Goal: Information Seeking & Learning: Check status

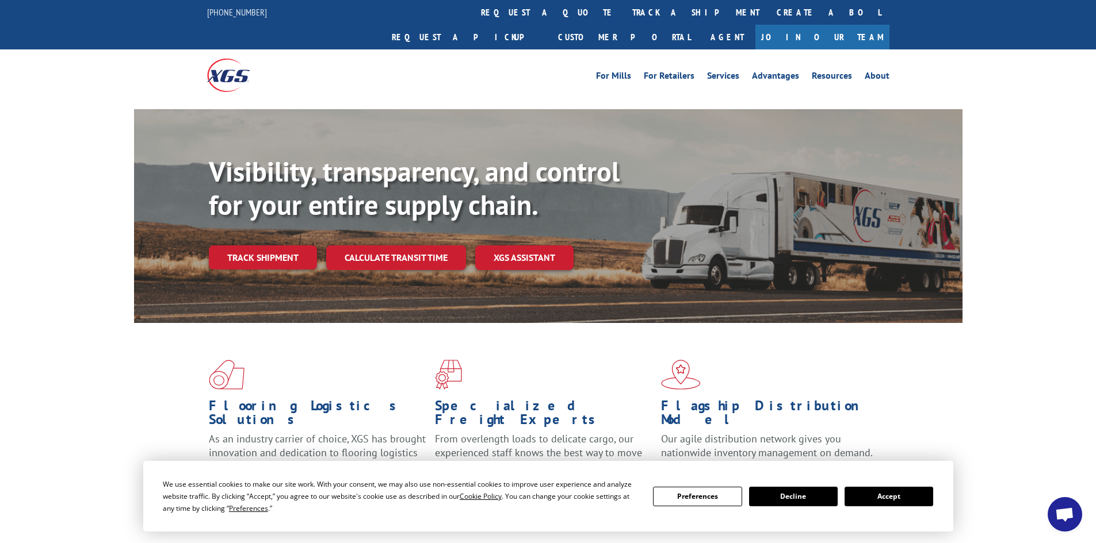
click at [864, 495] on button "Accept" at bounding box center [888, 497] width 89 height 20
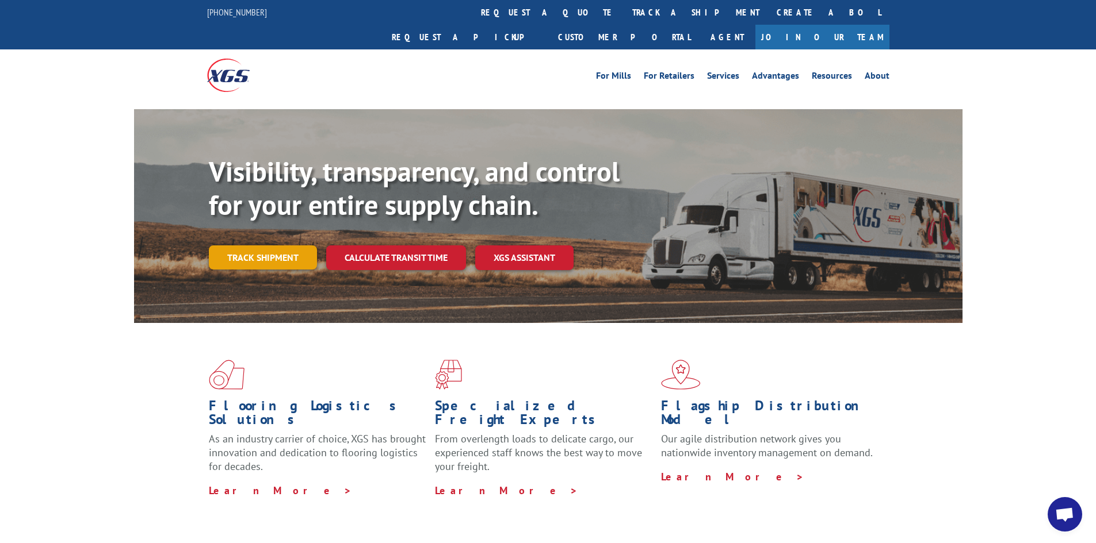
click at [256, 246] on link "Track shipment" at bounding box center [263, 258] width 108 height 24
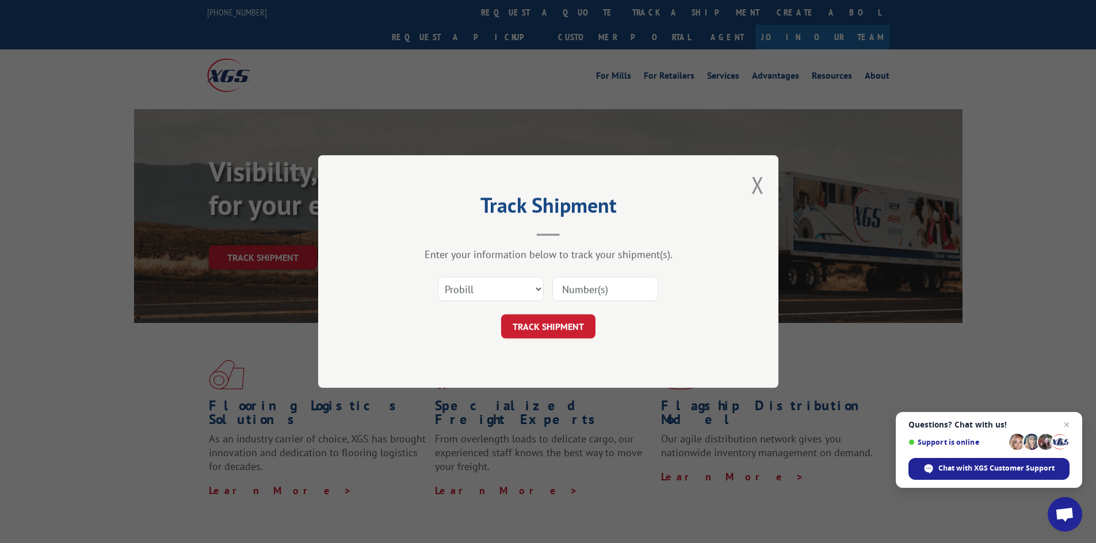
click at [575, 286] on input at bounding box center [605, 289] width 106 height 24
paste input "17696240"
type input "17696240"
click button "TRACK SHIPMENT" at bounding box center [548, 327] width 94 height 24
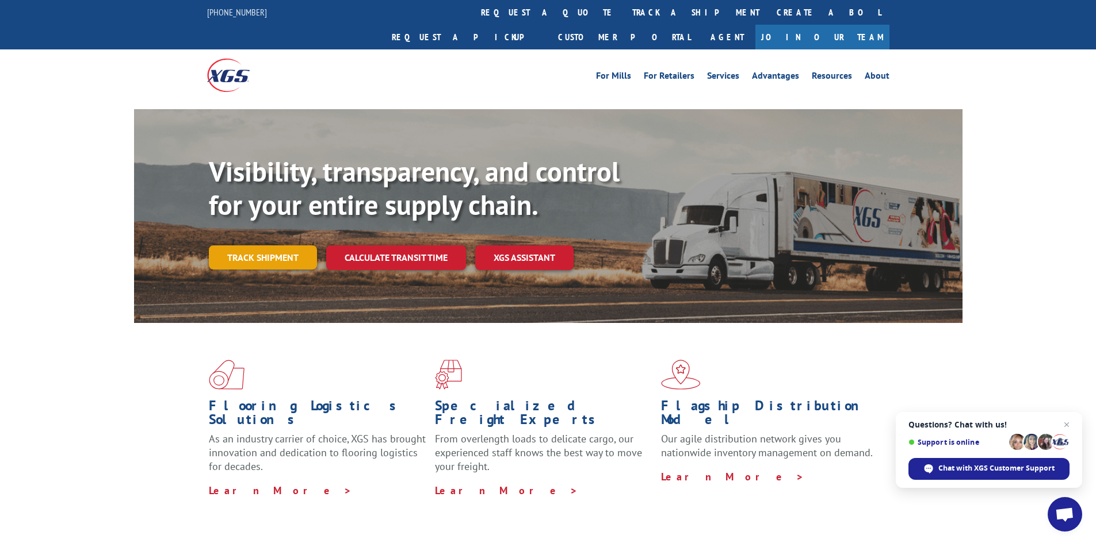
click at [244, 246] on link "Track shipment" at bounding box center [263, 258] width 108 height 24
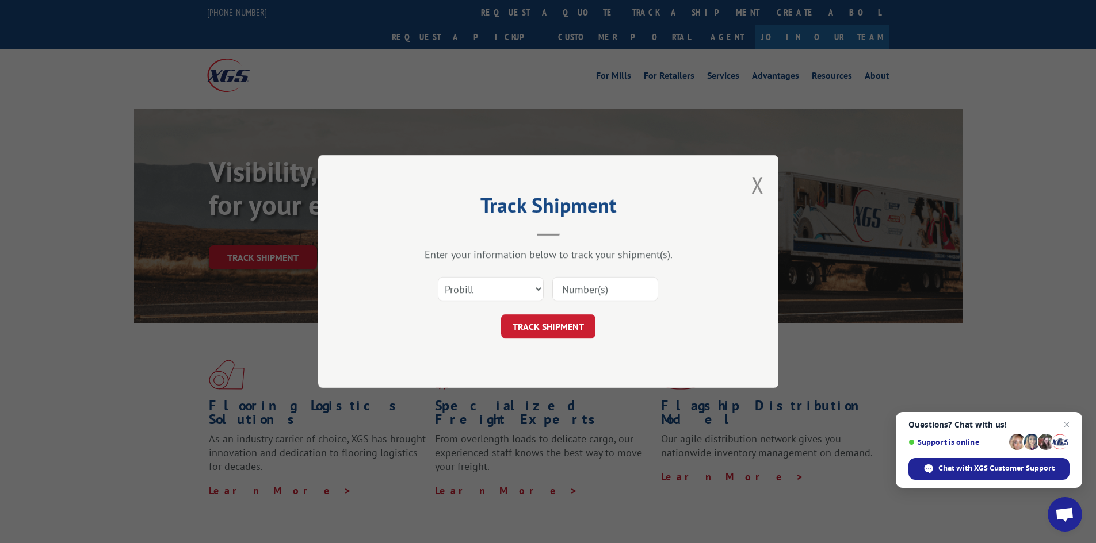
click at [597, 287] on input at bounding box center [605, 289] width 106 height 24
drag, startPoint x: 593, startPoint y: 296, endPoint x: 593, endPoint y: 290, distance: 5.8
click at [593, 290] on input at bounding box center [605, 289] width 106 height 24
paste input "17480991"
type input "17480991"
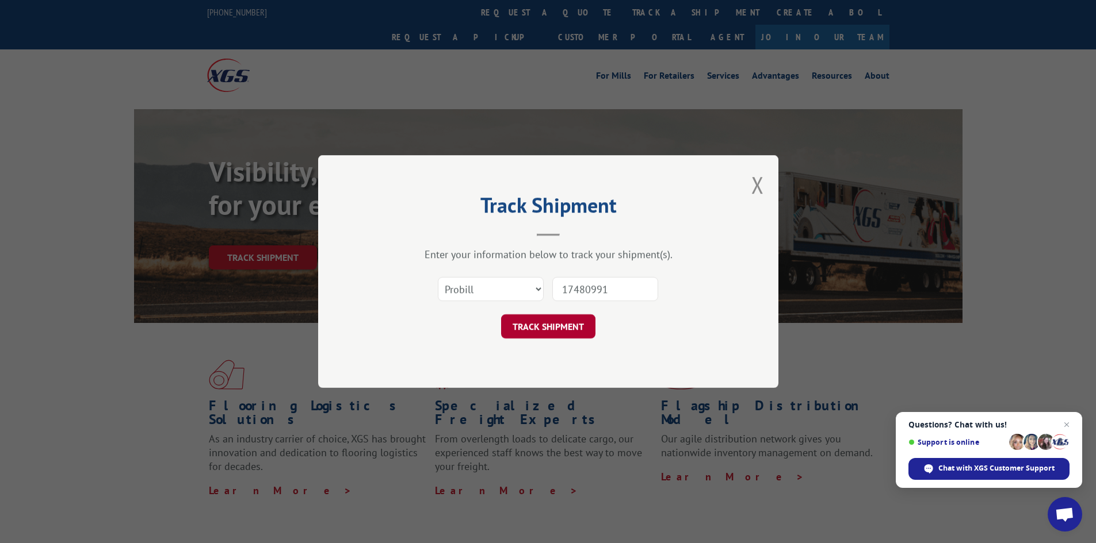
click at [580, 324] on button "TRACK SHIPMENT" at bounding box center [548, 327] width 94 height 24
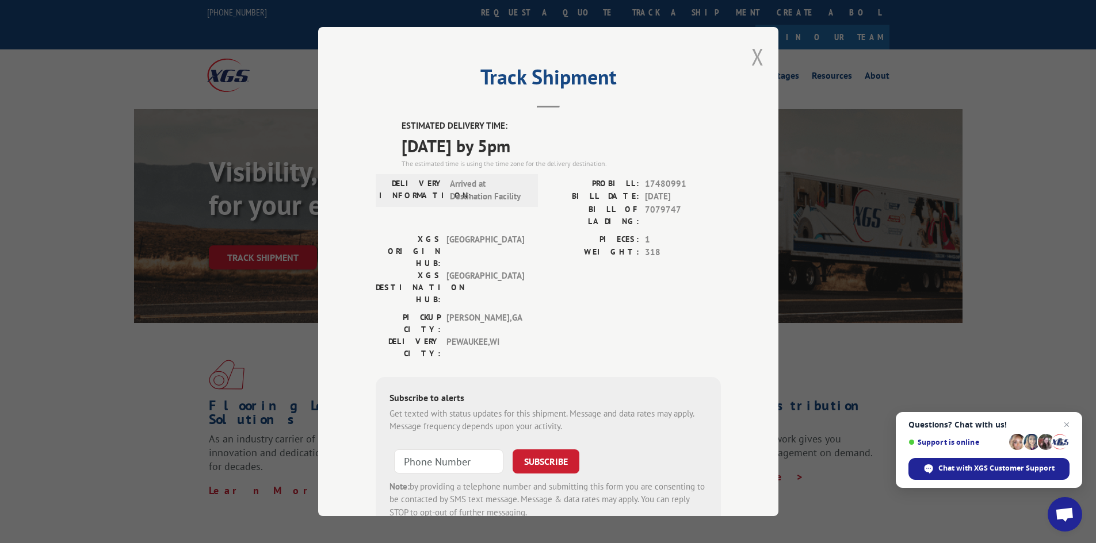
click at [753, 57] on button "Close modal" at bounding box center [757, 56] width 13 height 30
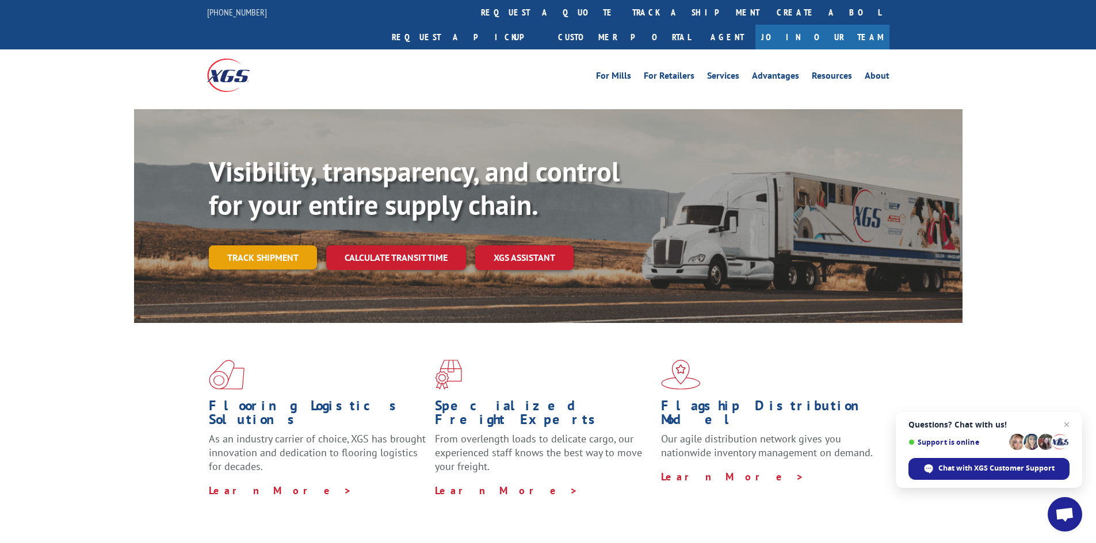
click at [279, 246] on link "Track shipment" at bounding box center [263, 258] width 108 height 24
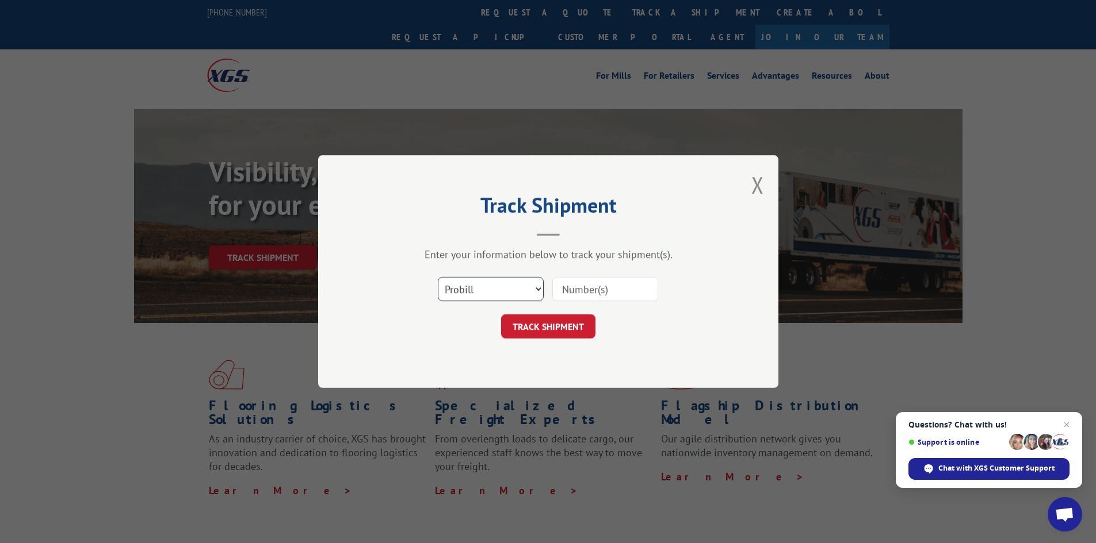
click at [455, 282] on select "Select category... Probill BOL PO" at bounding box center [491, 289] width 106 height 24
click at [568, 286] on input at bounding box center [605, 289] width 106 height 24
paste input "17639961"
type input "17639961"
click at [563, 326] on button "TRACK SHIPMENT" at bounding box center [548, 327] width 94 height 24
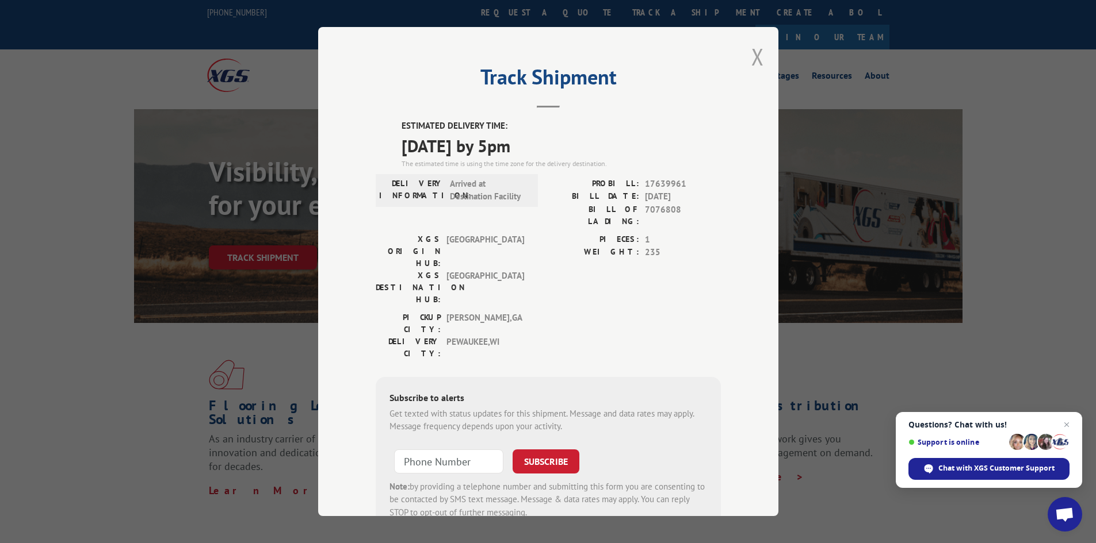
click at [752, 58] on button "Close modal" at bounding box center [757, 56] width 13 height 30
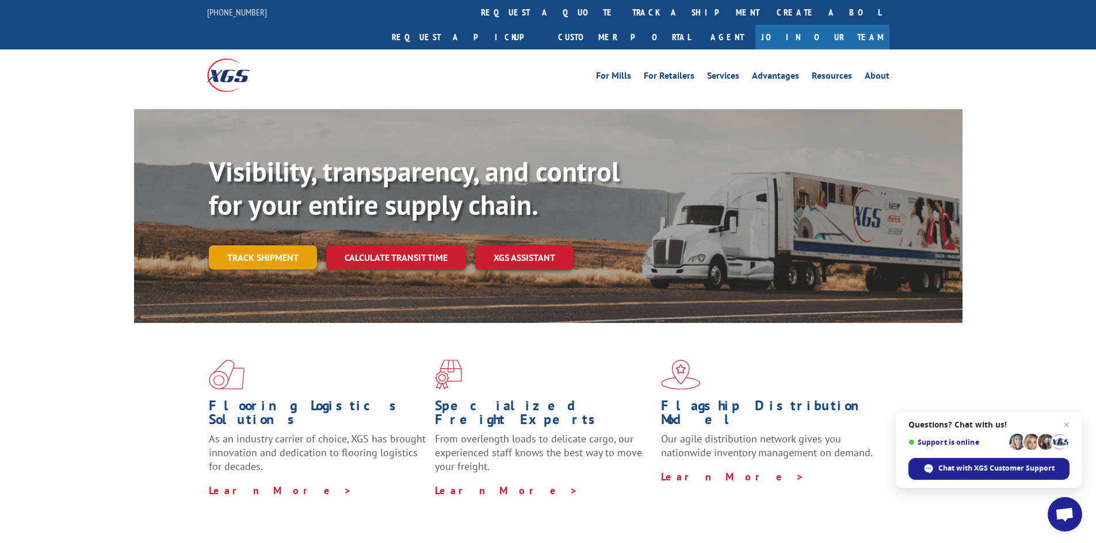
click at [300, 246] on link "Track shipment" at bounding box center [263, 258] width 108 height 24
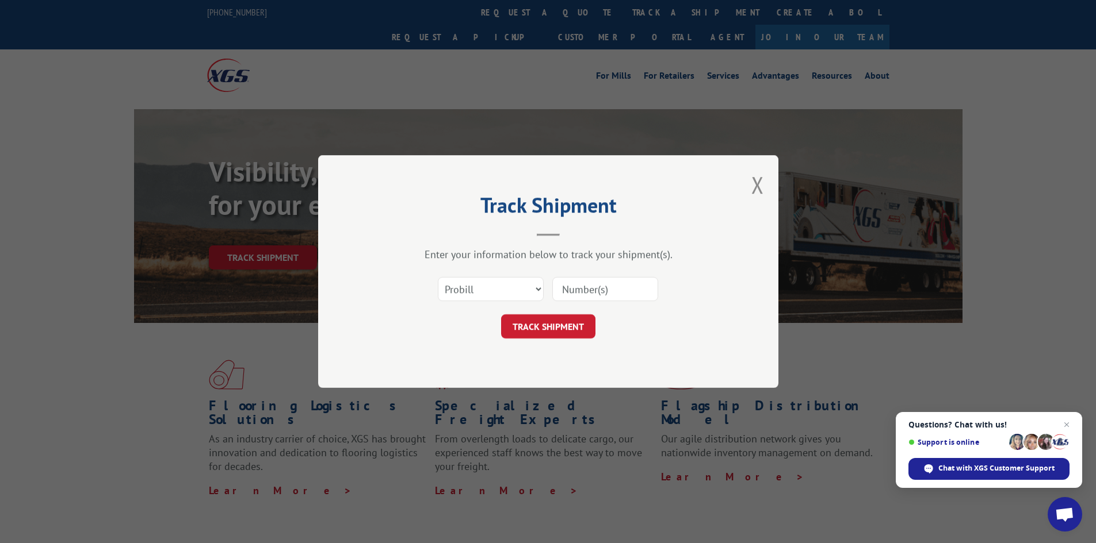
click at [593, 293] on input at bounding box center [605, 289] width 106 height 24
paste input "17640501"
type input "17640501"
click at [586, 320] on button "TRACK SHIPMENT" at bounding box center [548, 327] width 94 height 24
